Goal: Transaction & Acquisition: Purchase product/service

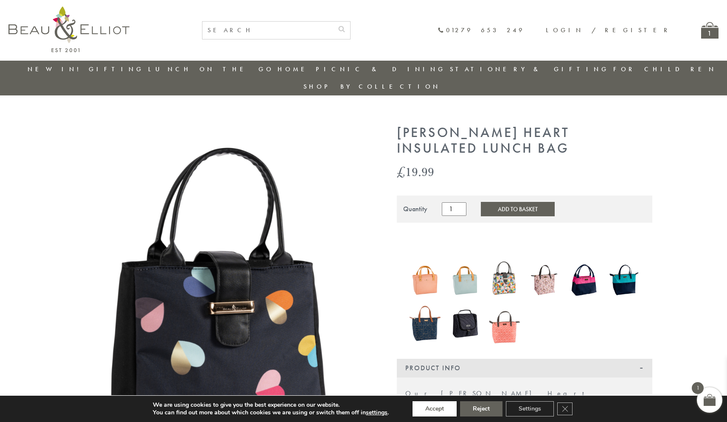
click at [434, 409] on button "Accept" at bounding box center [434, 408] width 44 height 15
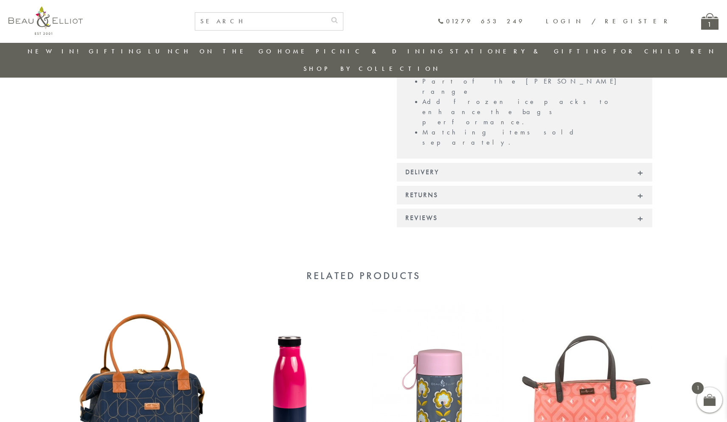
scroll to position [670, 0]
